Goal: Task Accomplishment & Management: Use online tool/utility

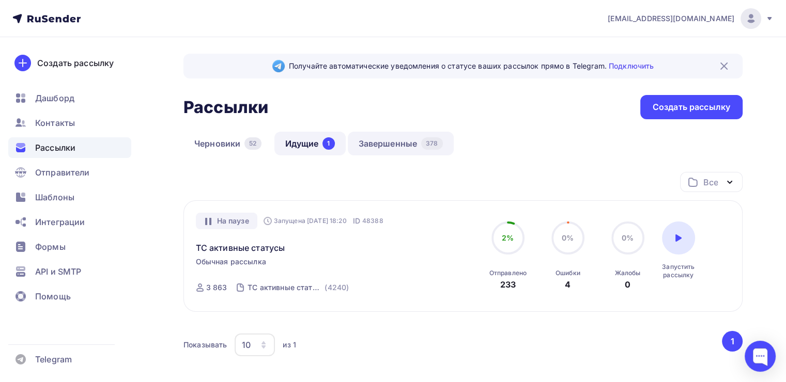
click at [361, 145] on link "Завершенные 378" at bounding box center [401, 144] width 106 height 24
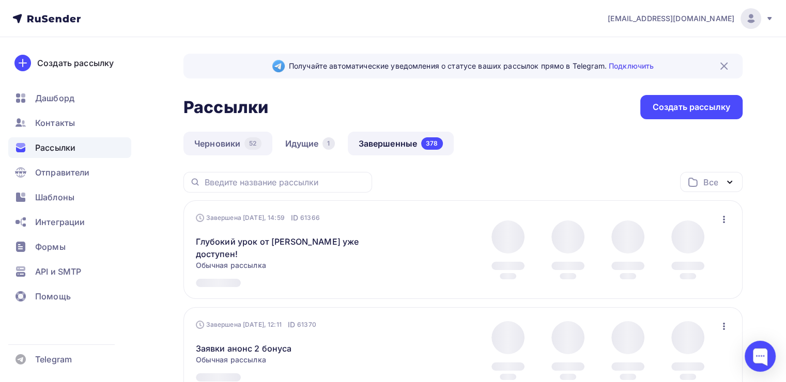
click at [228, 138] on link "Черновики 52" at bounding box center [227, 144] width 89 height 24
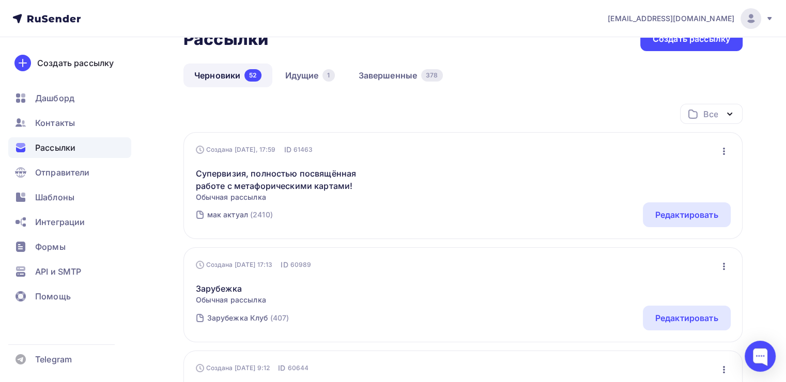
scroll to position [69, 0]
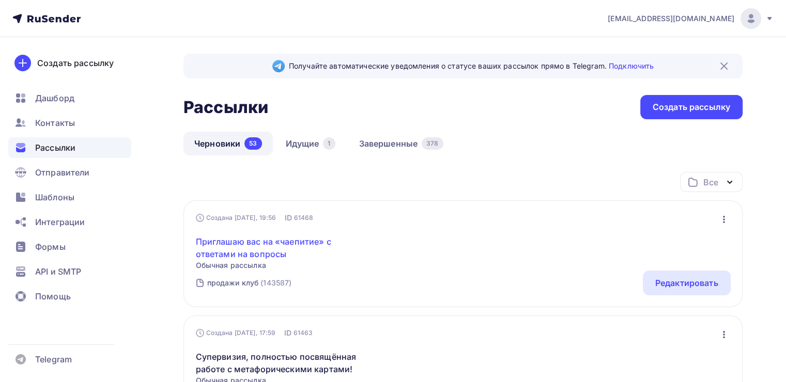
scroll to position [52, 0]
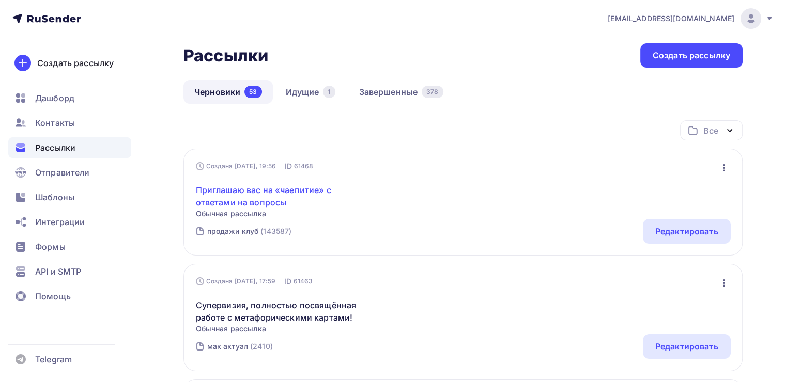
click at [253, 201] on link "Приглашаю вас на «чаепитие» с ответами на вопросы" at bounding box center [284, 196] width 177 height 25
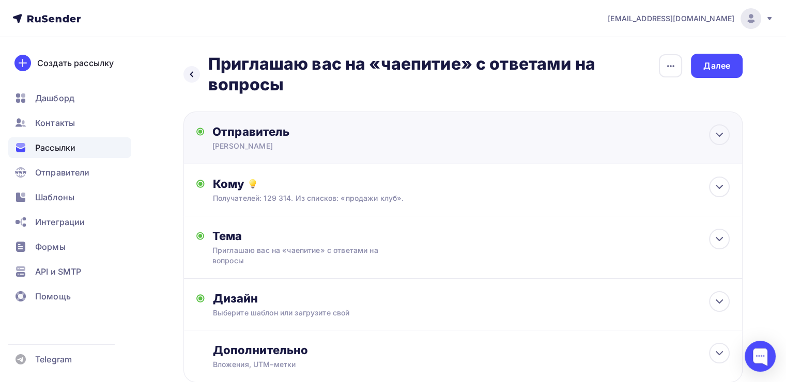
click at [348, 161] on div "Отправитель [PERSON_NAME] Email * [EMAIL_ADDRESS][DOMAIN_NAME] [EMAIL_ADDRESS][…" at bounding box center [462, 138] width 559 height 53
type input "[PERSON_NAME]"
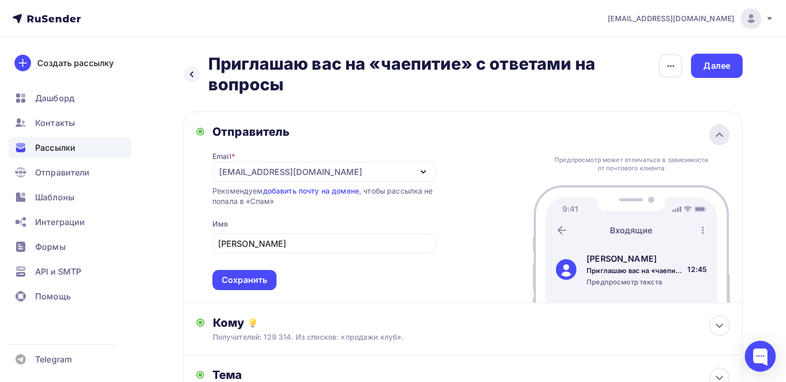
click at [720, 134] on icon at bounding box center [719, 134] width 6 height 3
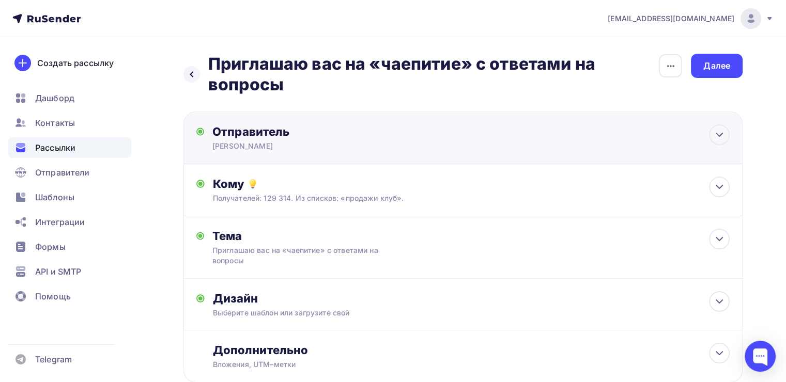
scroll to position [66, 0]
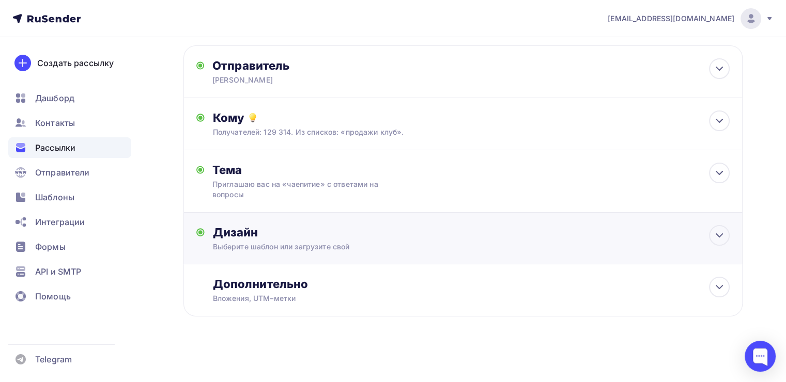
click at [433, 237] on div "Дизайн" at bounding box center [471, 232] width 517 height 14
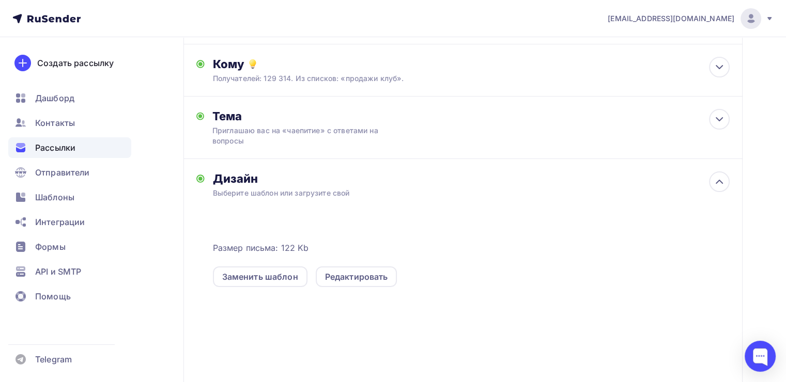
scroll to position [120, 0]
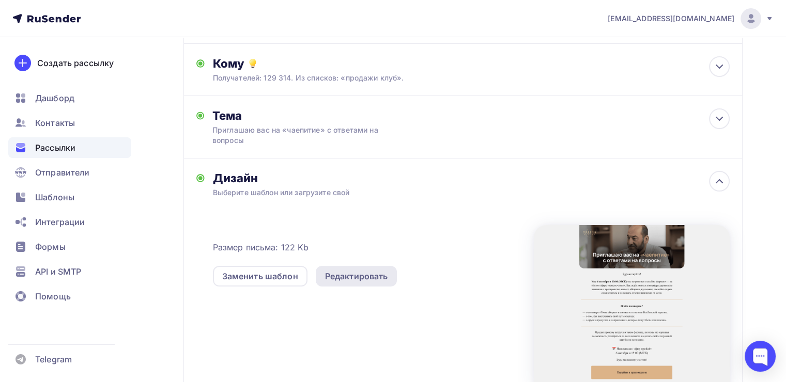
click at [362, 279] on div "Редактировать" at bounding box center [356, 276] width 63 height 12
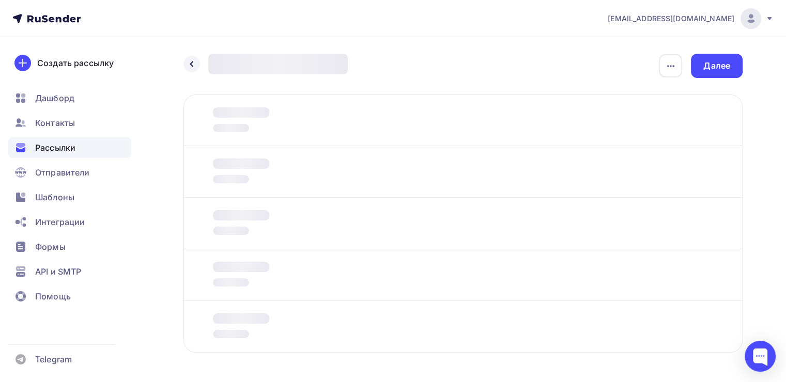
scroll to position [37, 0]
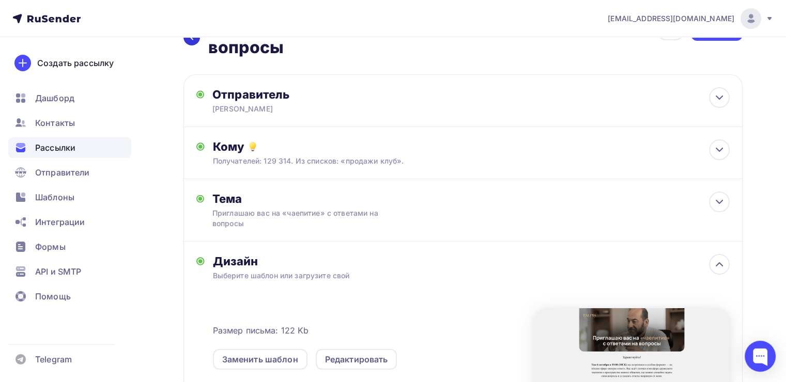
click at [198, 41] on div at bounding box center [191, 37] width 17 height 17
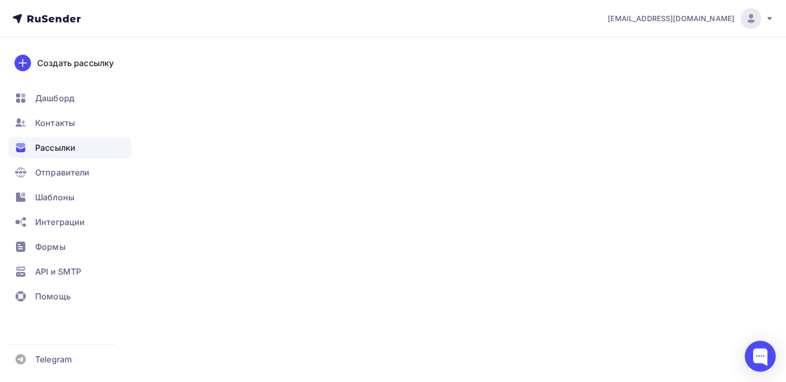
scroll to position [52, 0]
